Goal: Find specific page/section: Find specific page/section

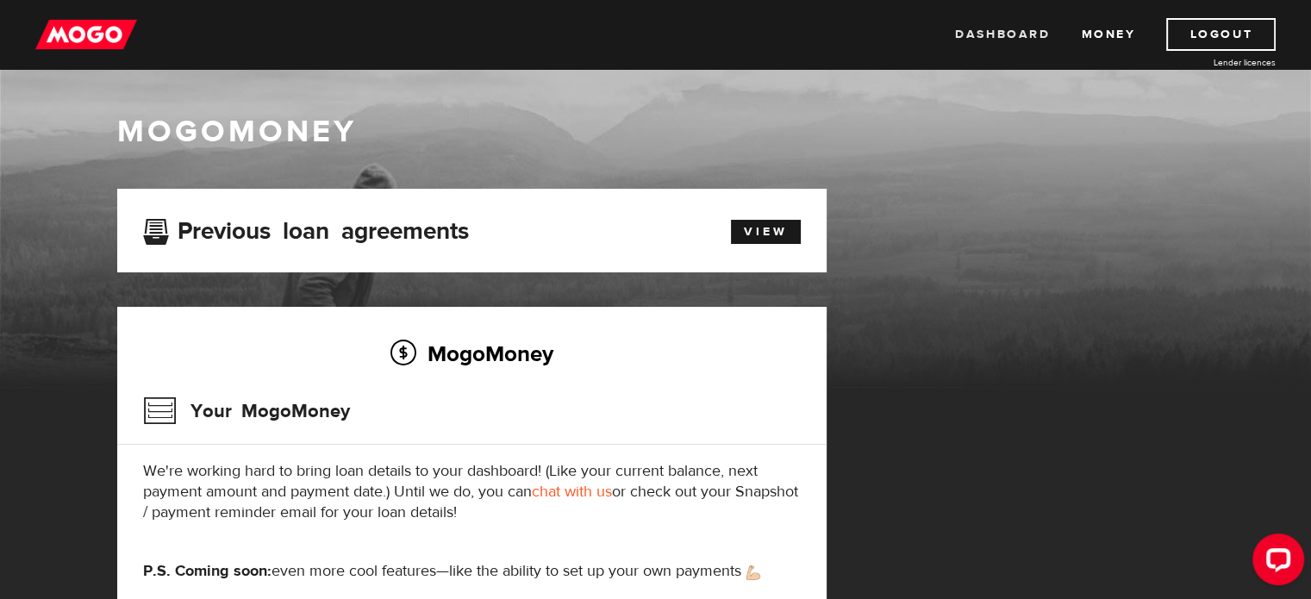
click at [1030, 30] on link "Dashboard" at bounding box center [1002, 34] width 95 height 33
click at [745, 230] on link "View" at bounding box center [766, 232] width 70 height 24
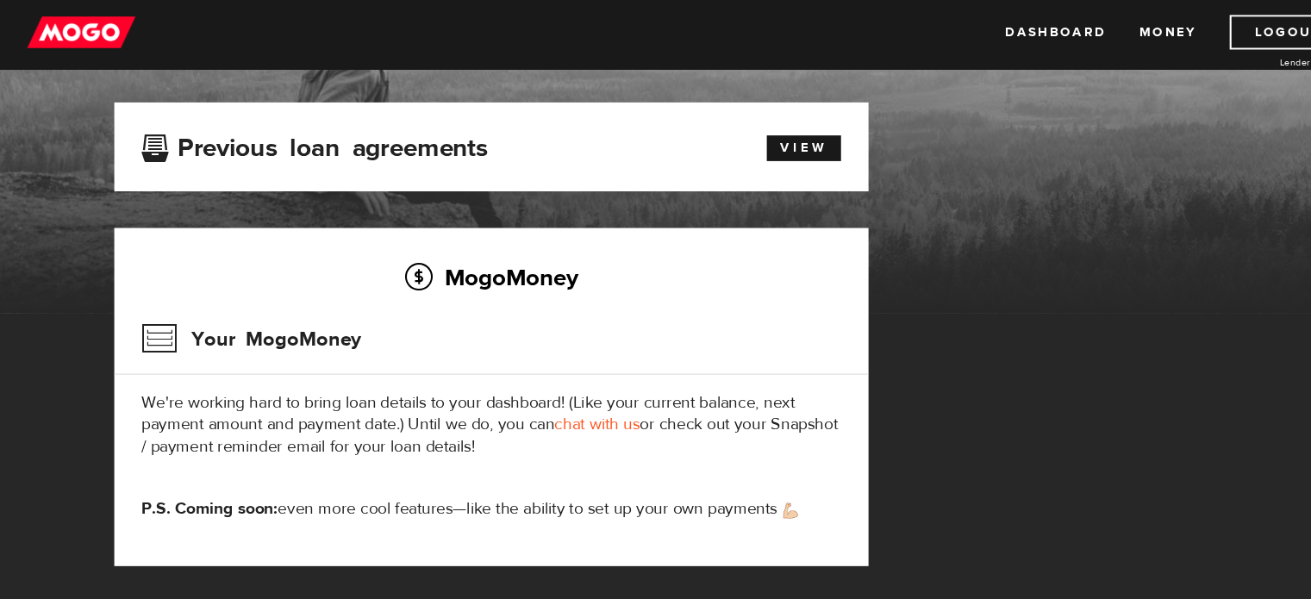
scroll to position [88, 0]
click at [740, 149] on link "View" at bounding box center [766, 144] width 70 height 24
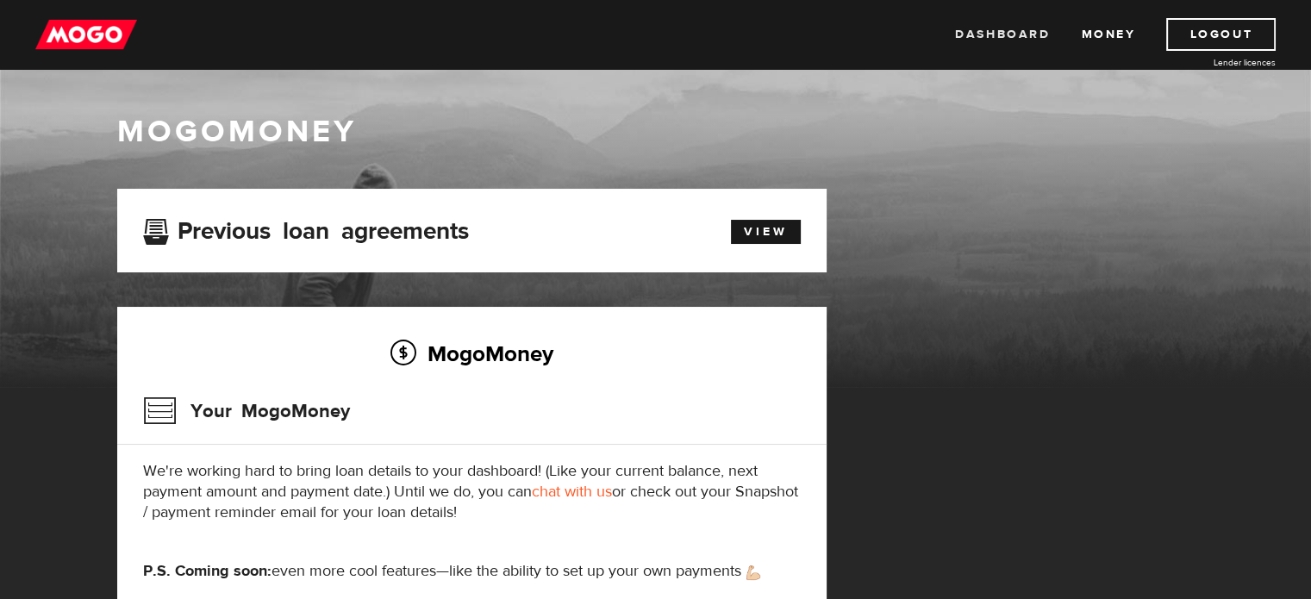
click at [1000, 27] on link "Dashboard" at bounding box center [1002, 34] width 95 height 33
